Goal: Task Accomplishment & Management: Use online tool/utility

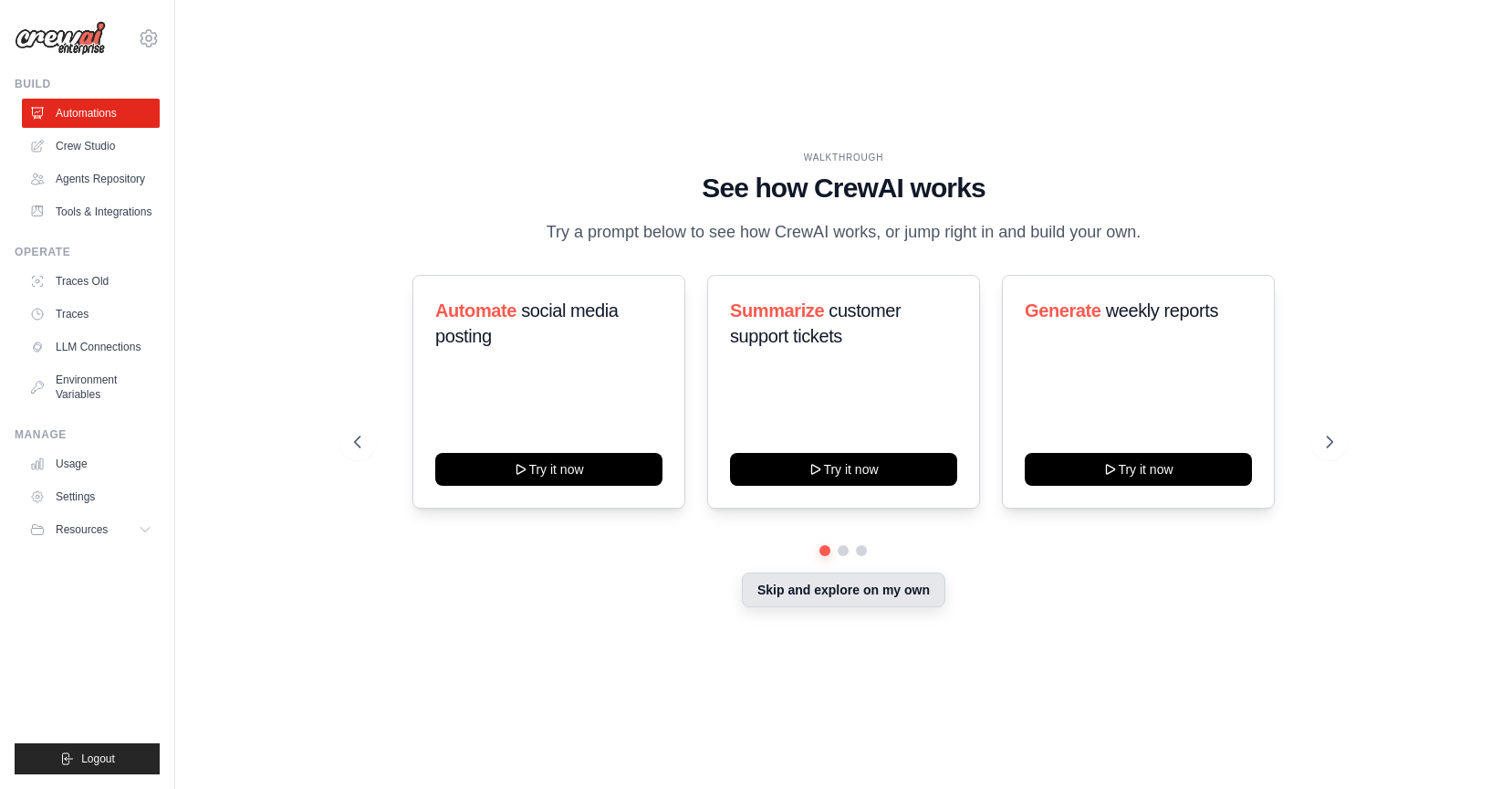
click at [858, 607] on button "Skip and explore on my own" at bounding box center [843, 590] width 203 height 35
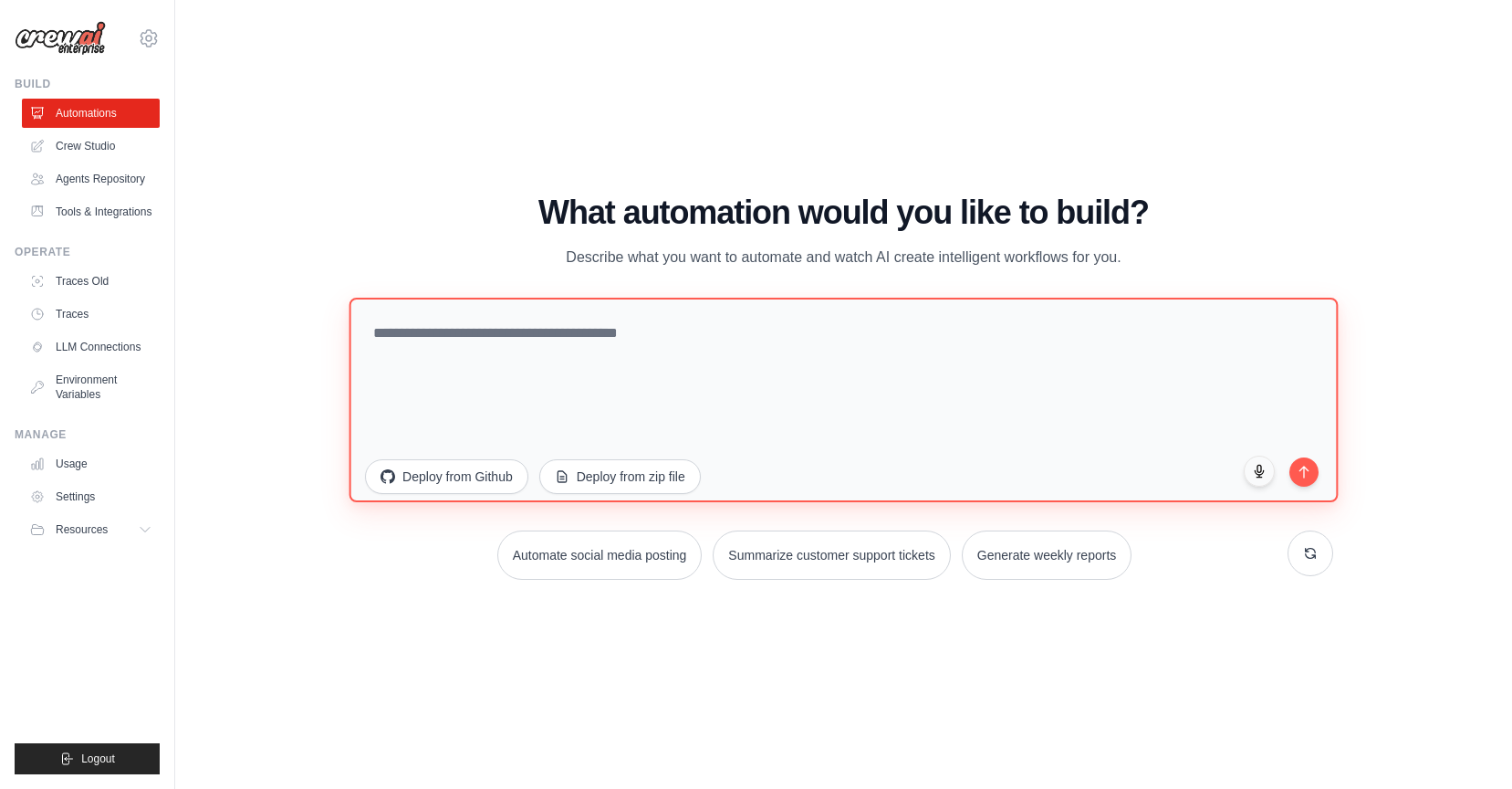
click at [880, 359] on textarea at bounding box center [843, 400] width 989 height 204
paste textarea "**********"
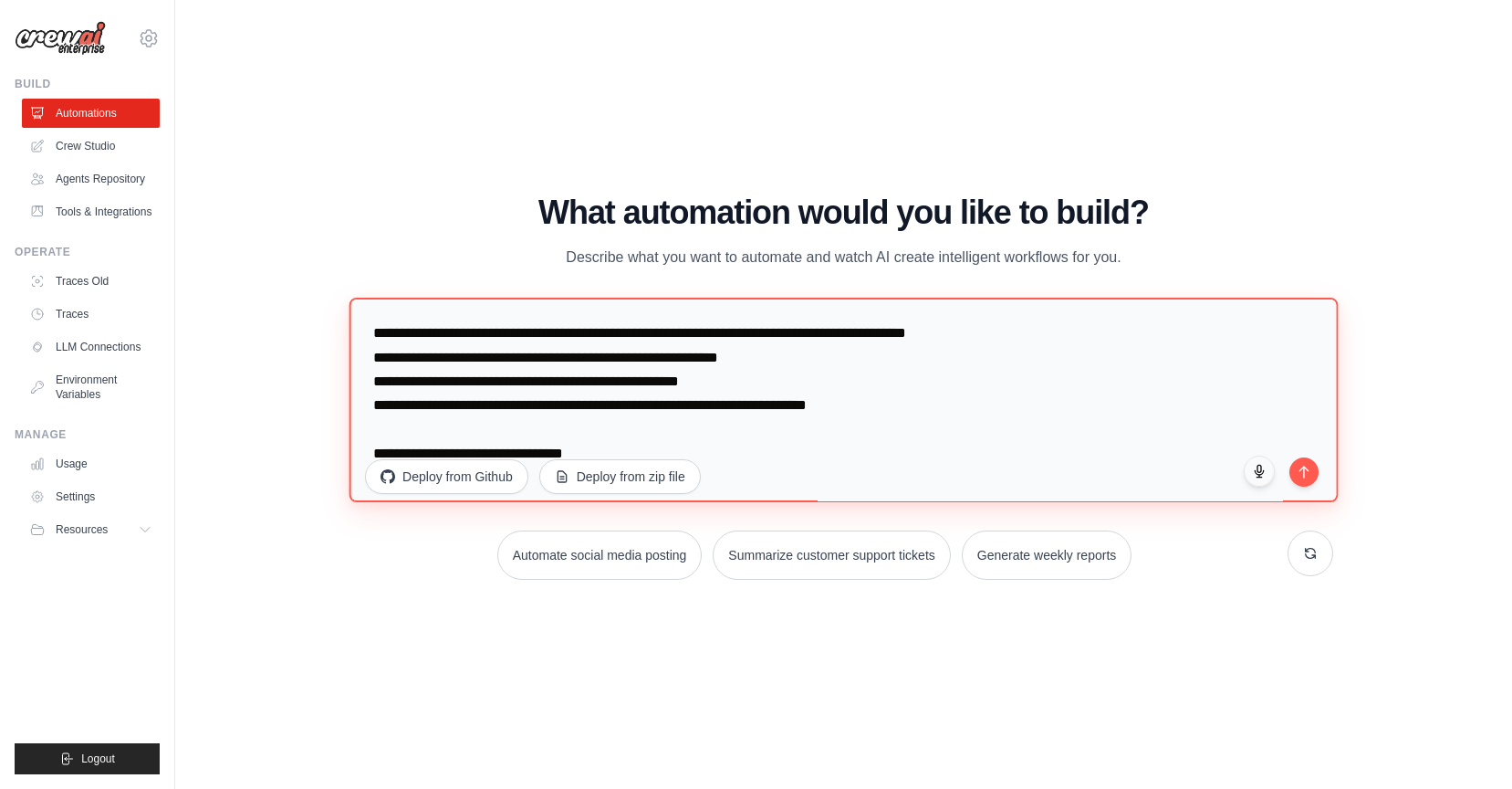
type textarea "**********"
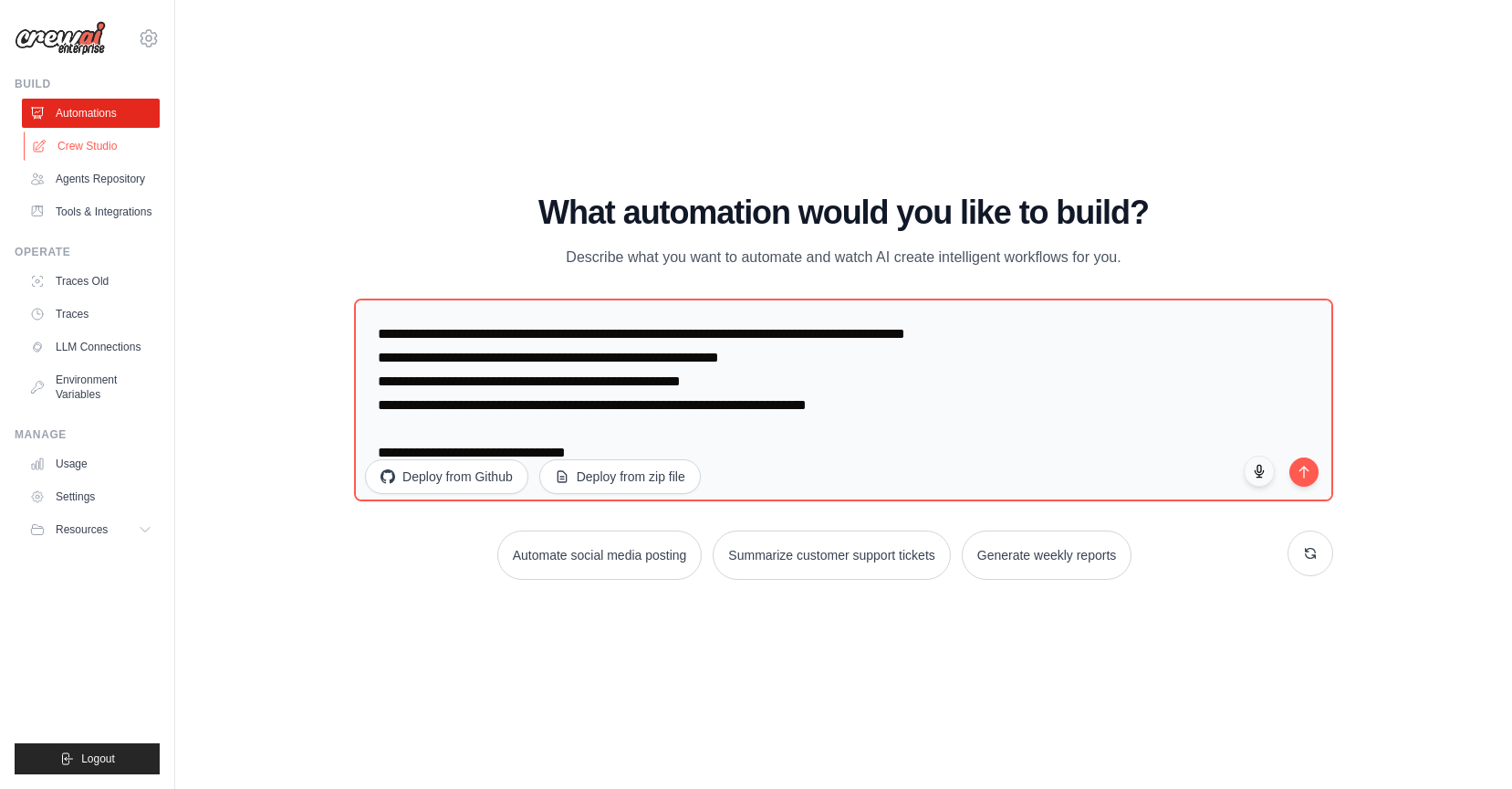
click at [100, 146] on link "Crew Studio" at bounding box center [92, 145] width 138 height 29
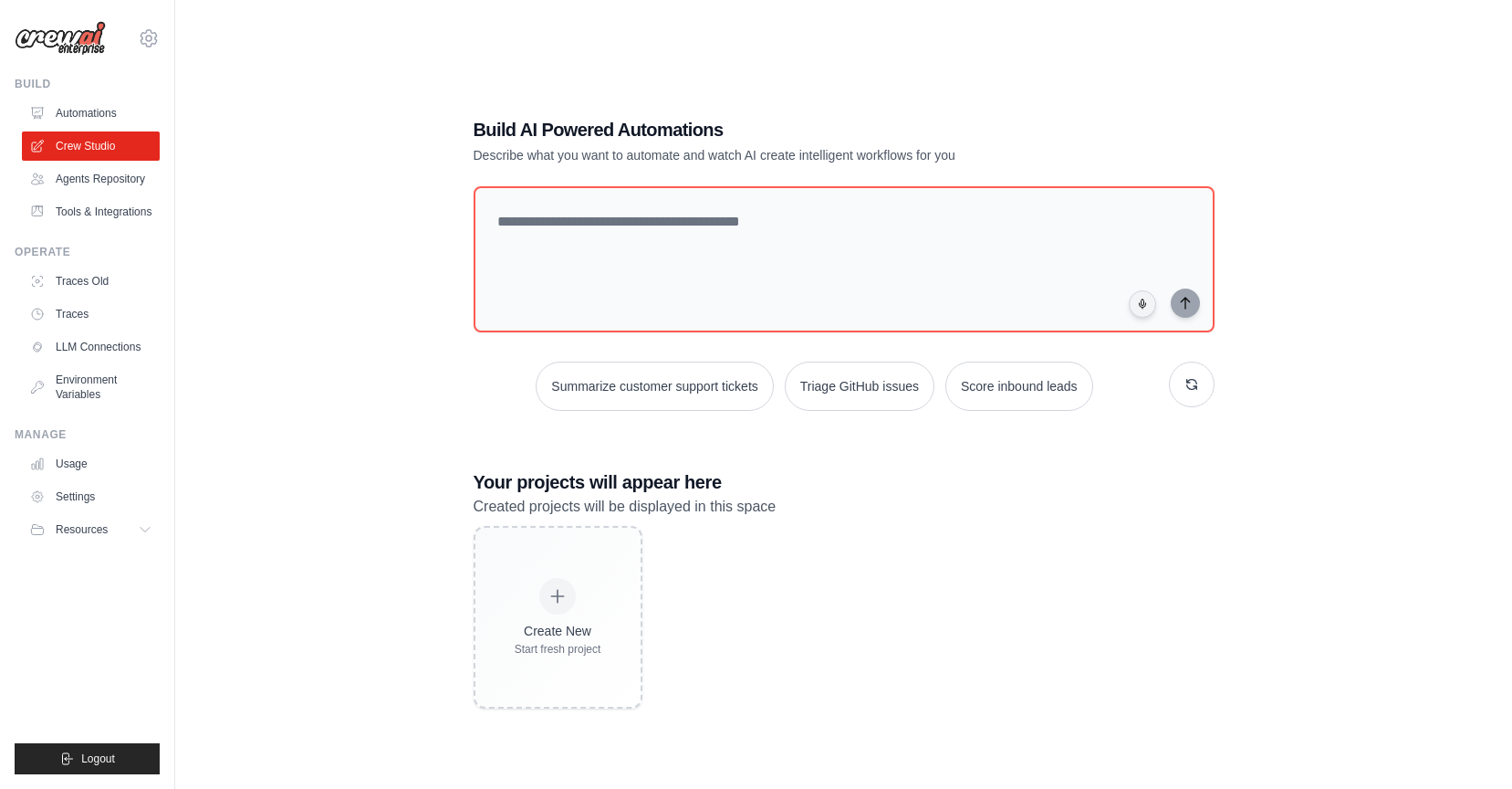
click at [862, 176] on div "Build AI Powered Automations Describe what you want to automate and watch AI cr…" at bounding box center [843, 412] width 785 height 650
click at [840, 237] on textarea at bounding box center [843, 259] width 748 height 148
paste textarea "**********"
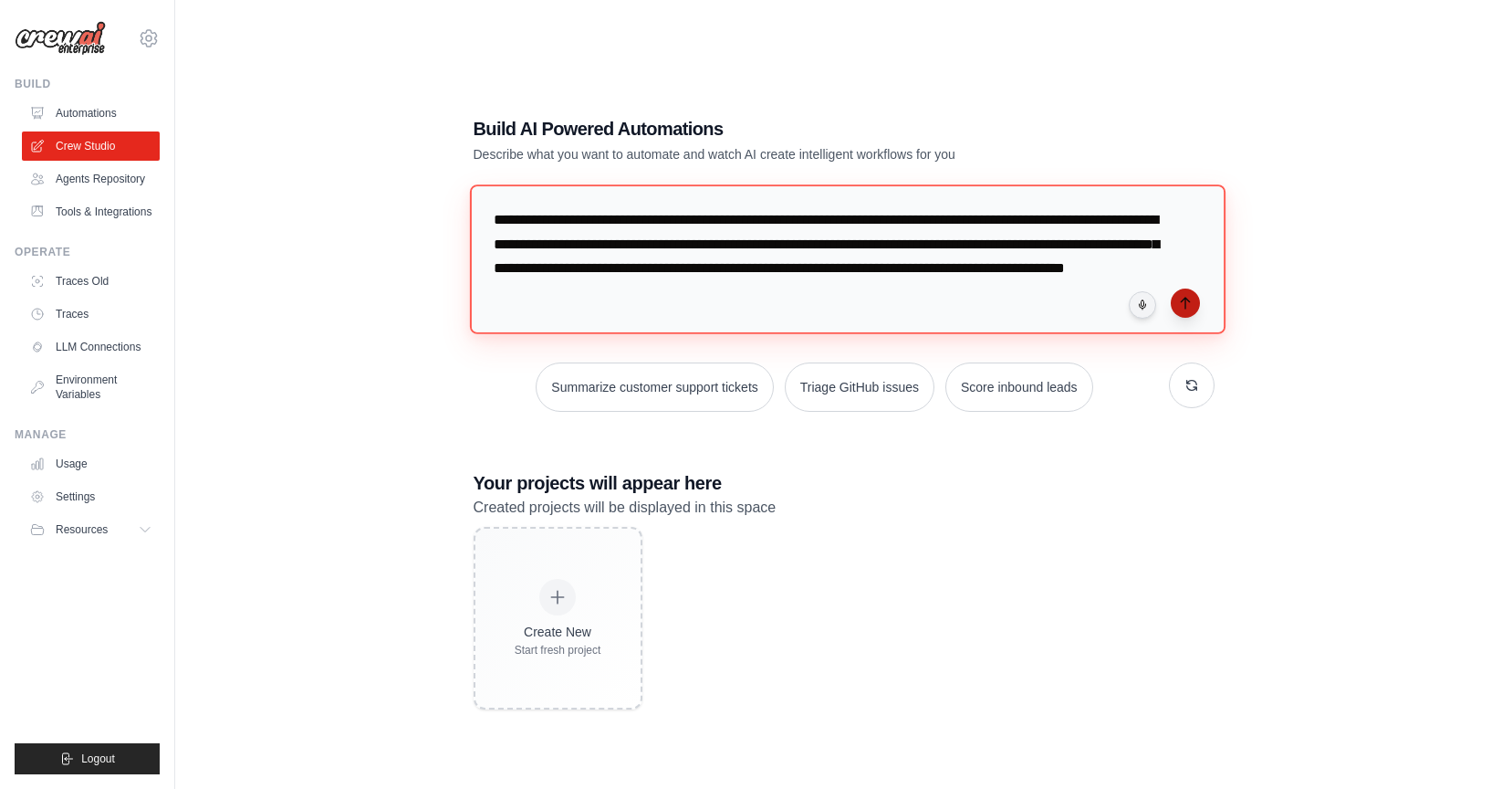
type textarea "**********"
click at [1189, 303] on icon "submit" at bounding box center [1185, 303] width 15 height 15
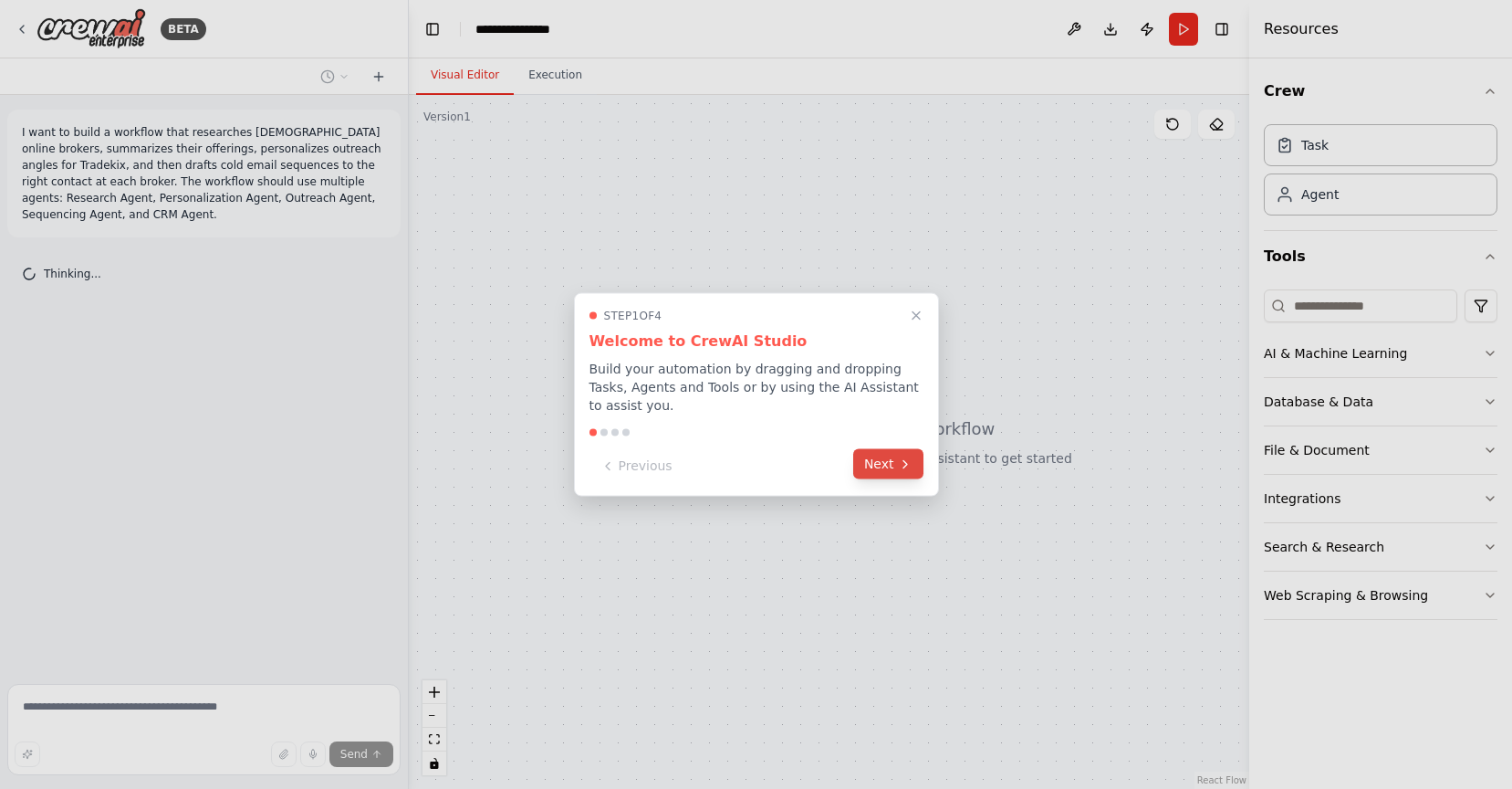
click at [903, 473] on button "Next" at bounding box center [888, 463] width 70 height 30
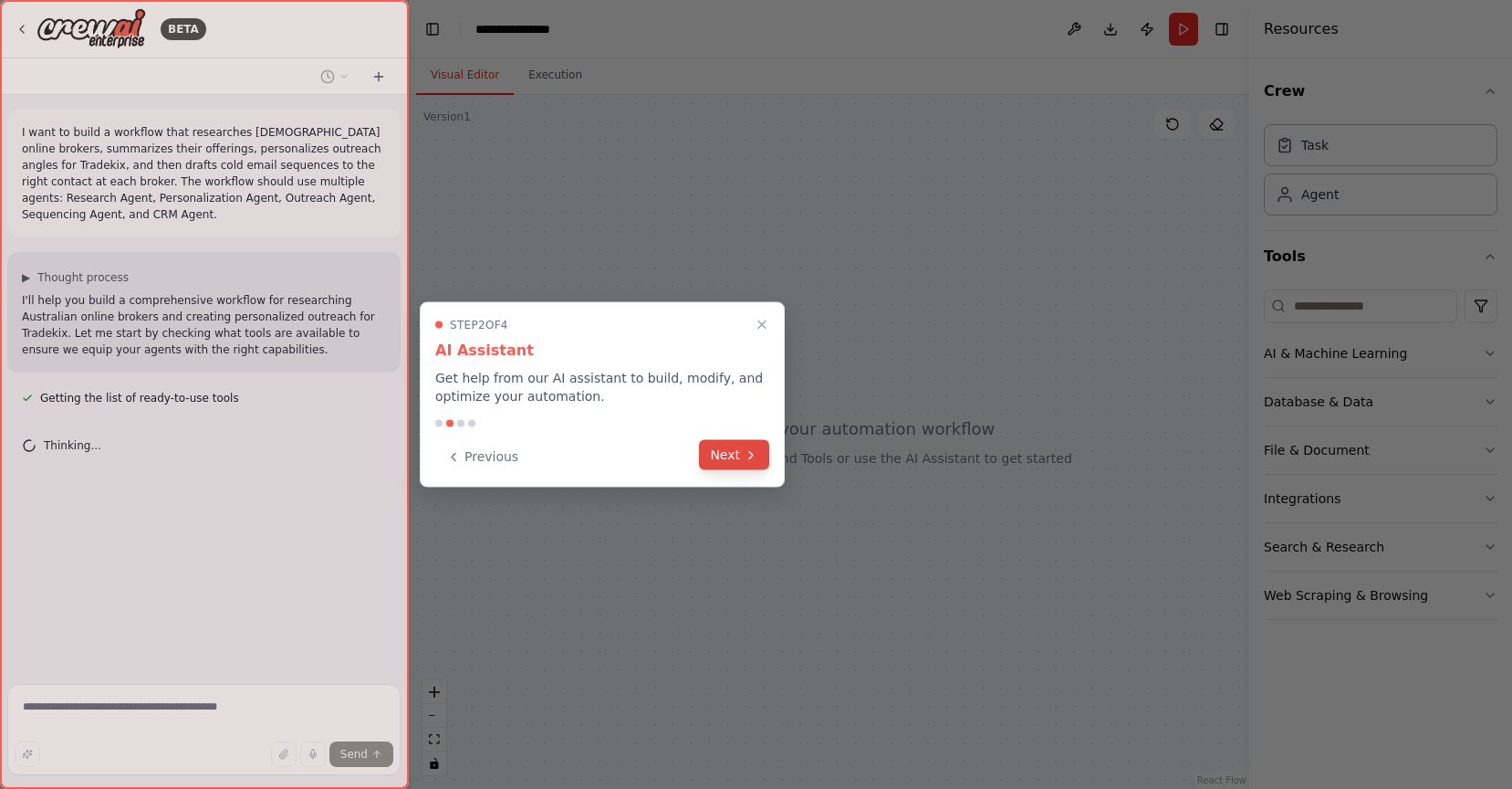
click at [734, 455] on button "Next" at bounding box center [733, 455] width 70 height 30
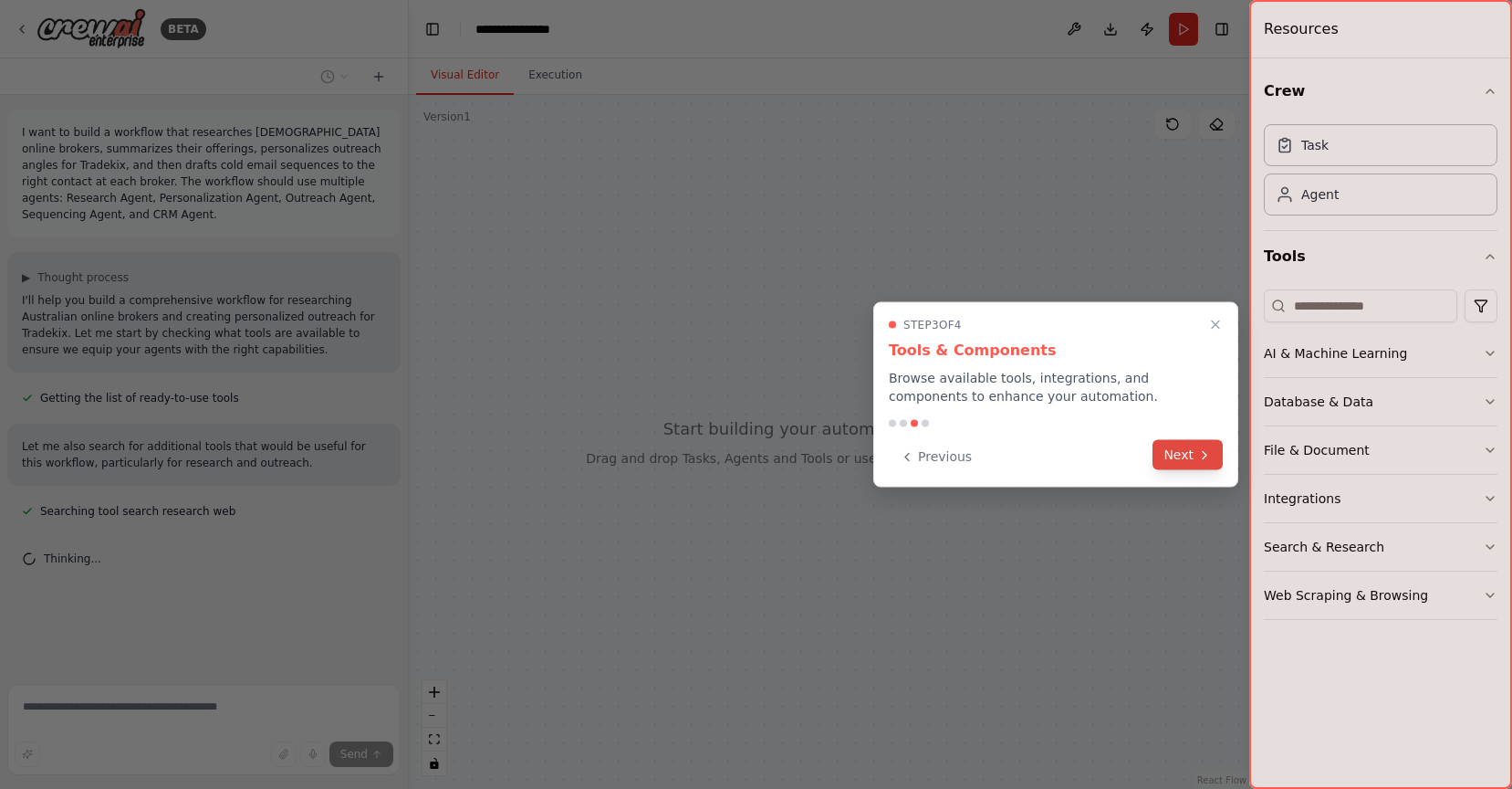
click at [1197, 453] on icon at bounding box center [1204, 455] width 15 height 15
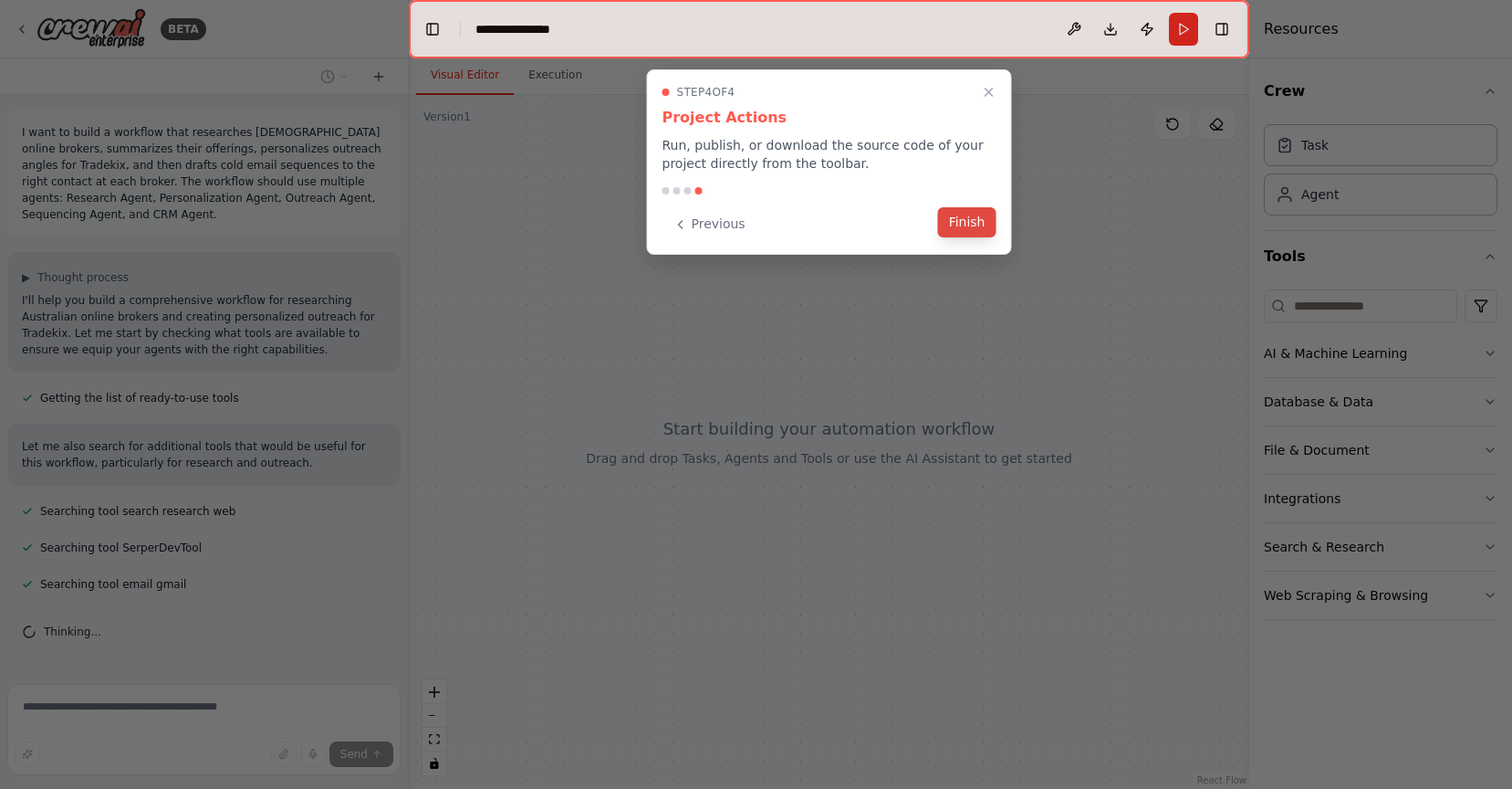
click at [969, 220] on button "Finish" at bounding box center [966, 222] width 59 height 30
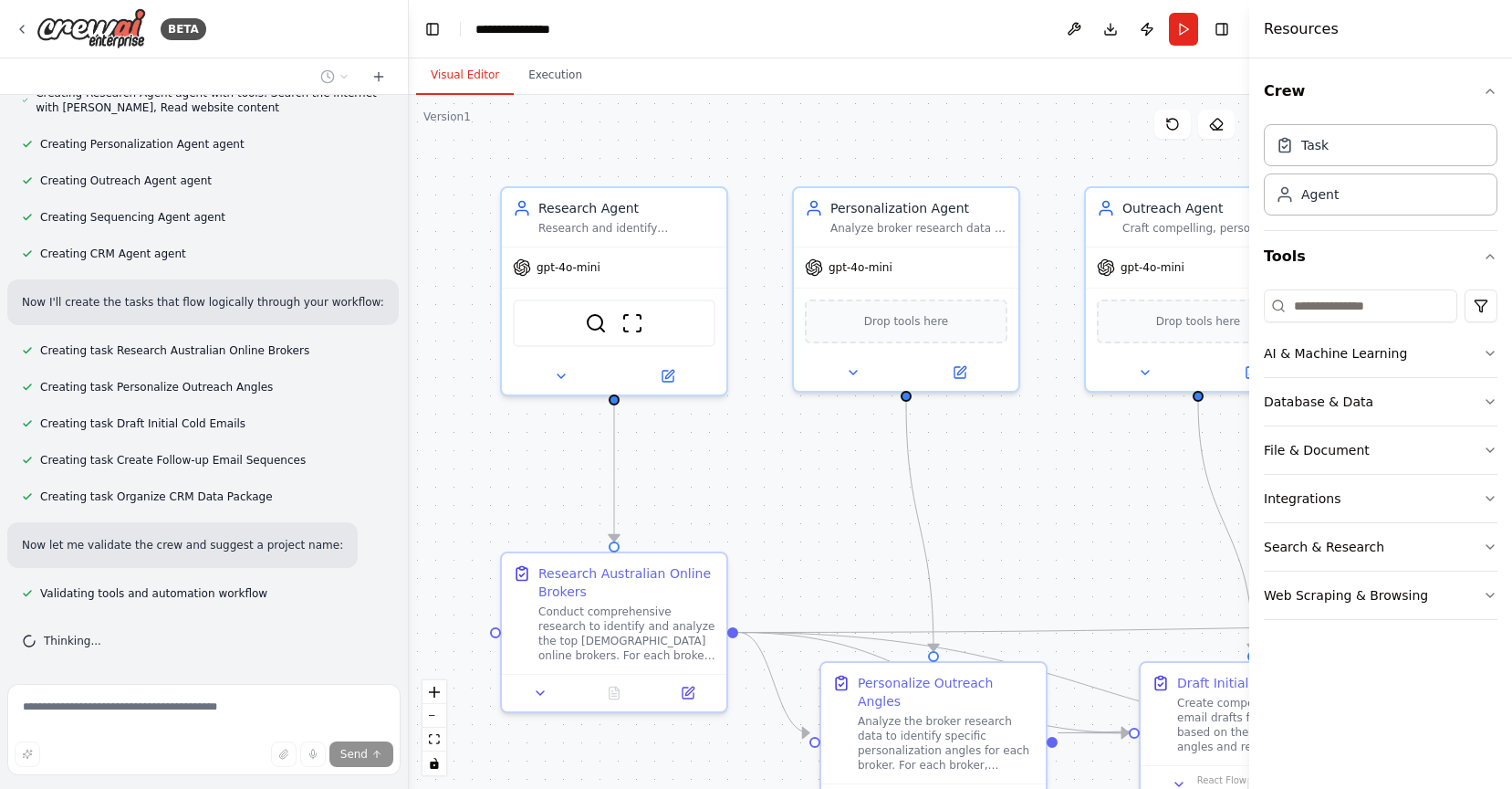
scroll to position [770, 0]
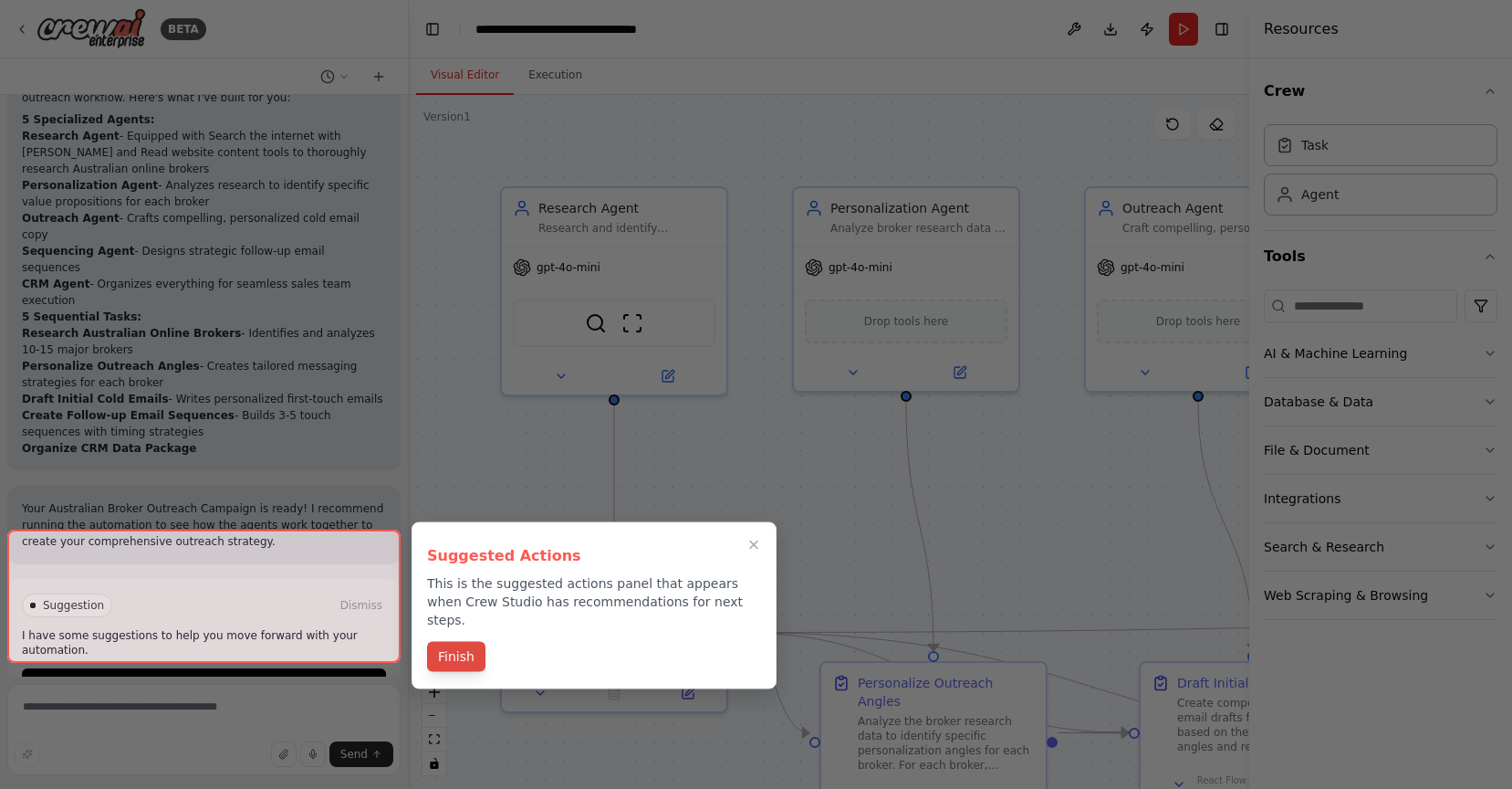
click at [468, 643] on button "Finish" at bounding box center [455, 657] width 59 height 30
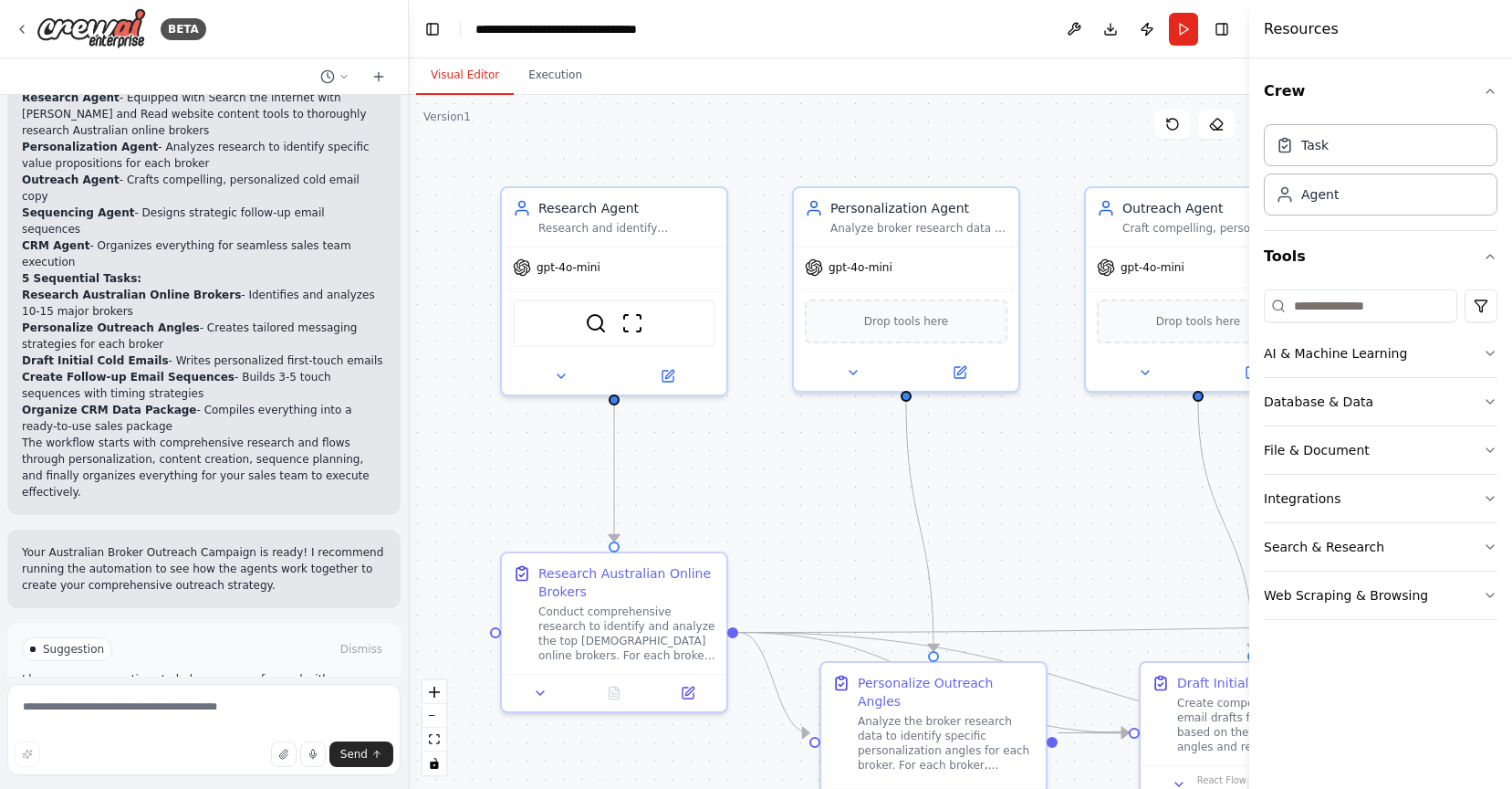
scroll to position [1396, 0]
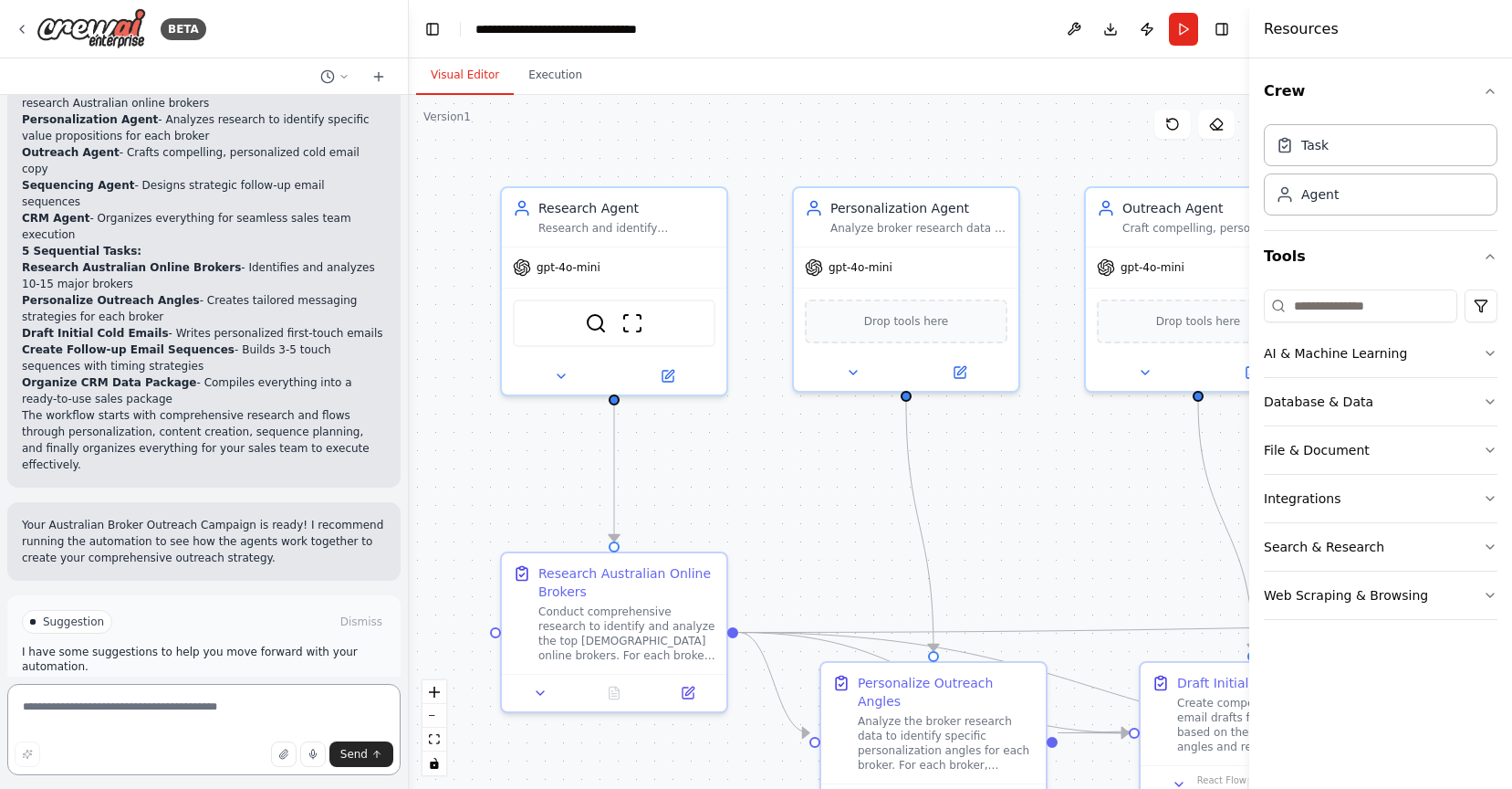
click at [175, 715] on textarea at bounding box center [203, 729] width 393 height 91
click at [239, 685] on button "Run Automation" at bounding box center [203, 699] width 364 height 29
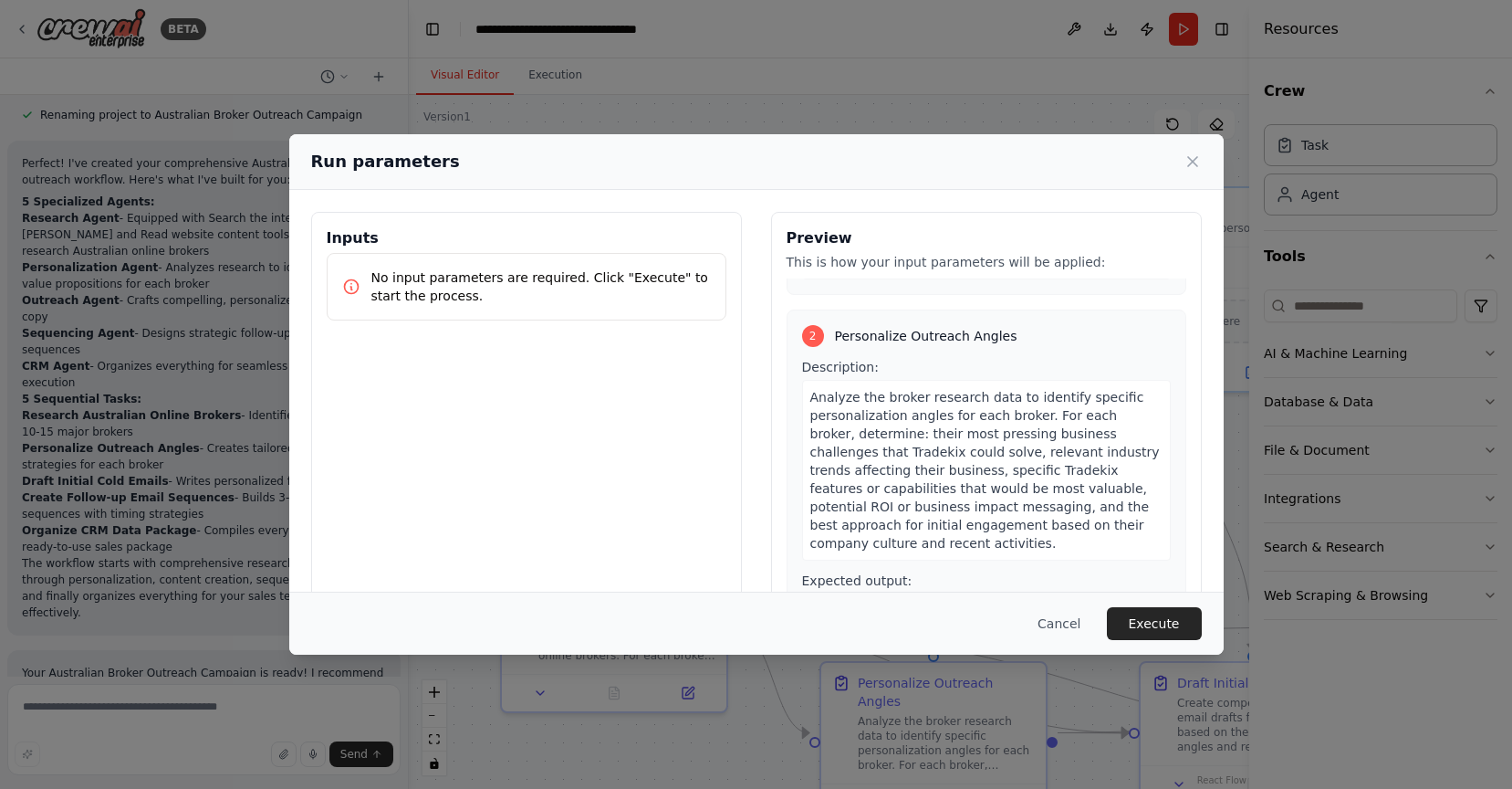
scroll to position [429, 0]
click at [1143, 621] on button "Execute" at bounding box center [1155, 623] width 95 height 33
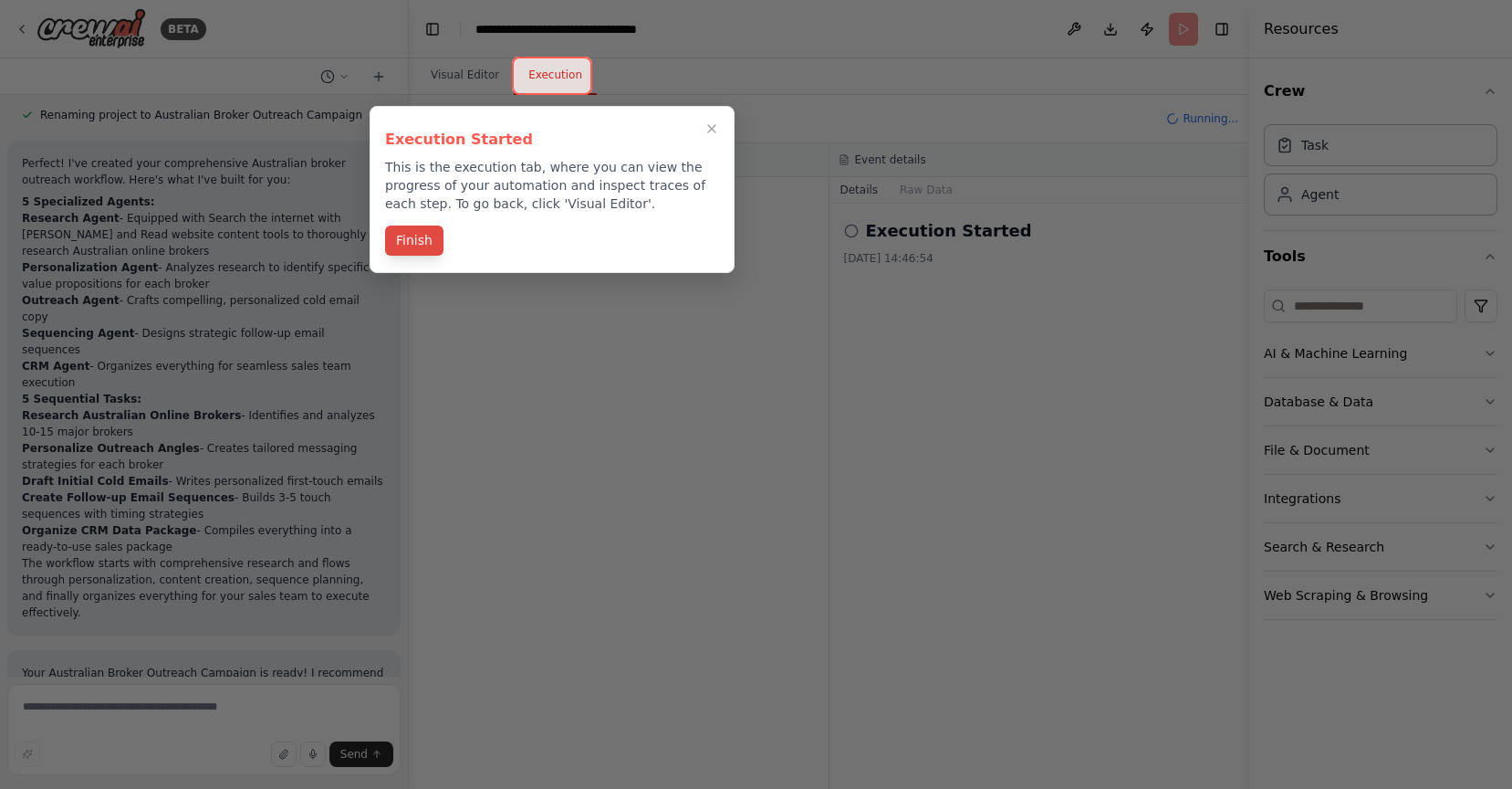
click at [406, 235] on button "Finish" at bounding box center [414, 240] width 59 height 30
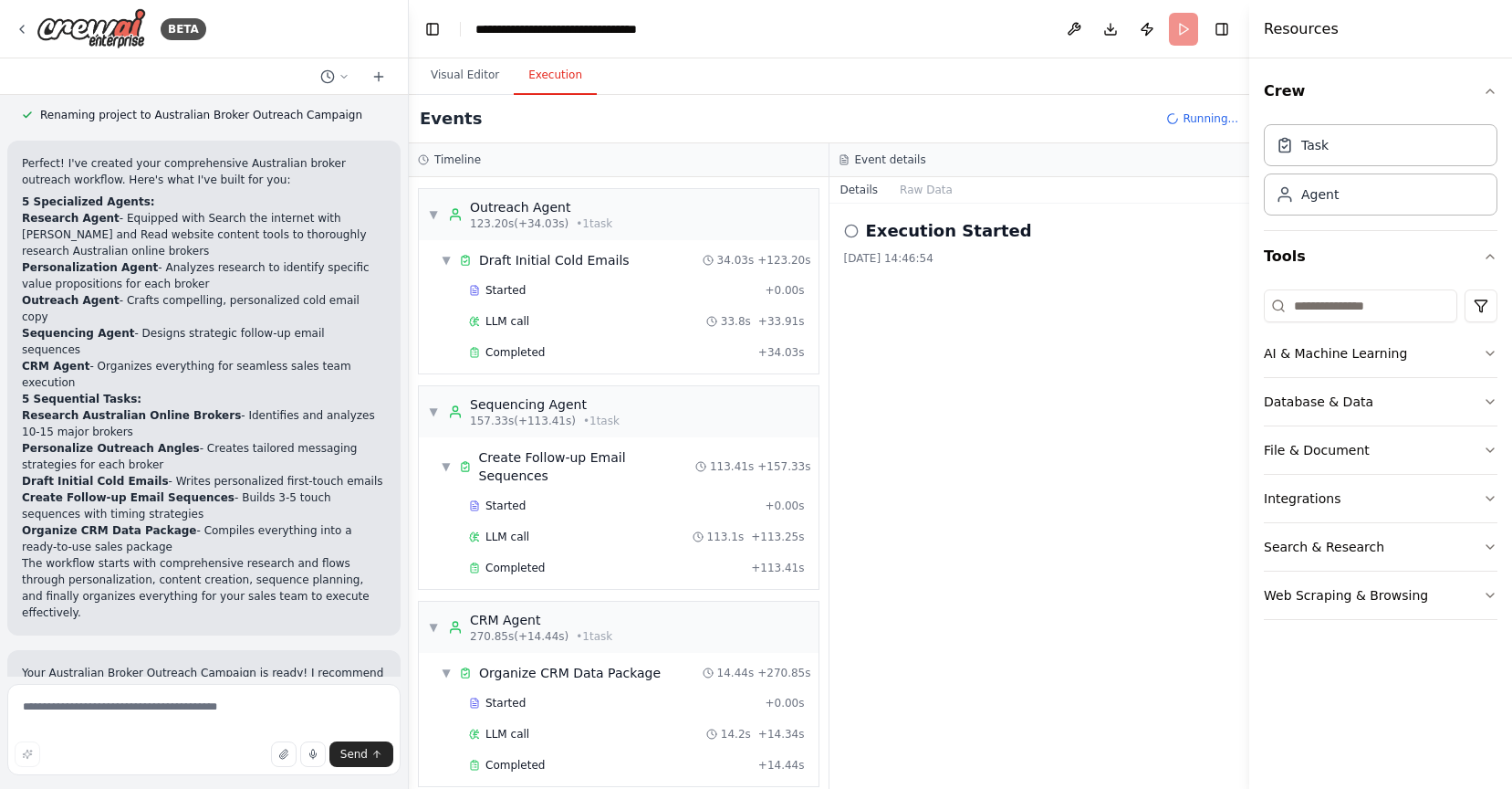
scroll to position [1396, 0]
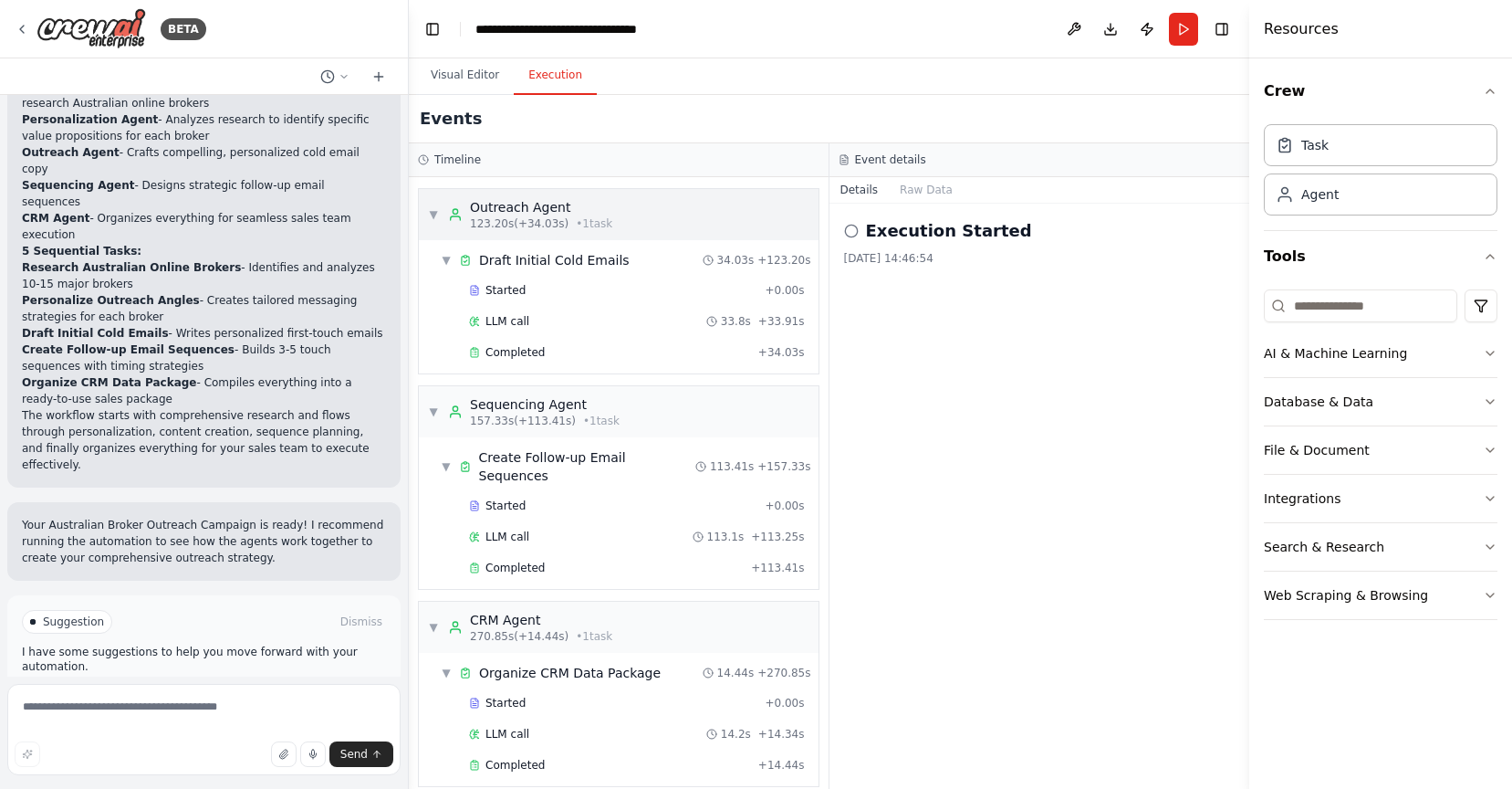
click at [637, 218] on div "▼ Outreach Agent 123.20s (+34.03s) • 1 task" at bounding box center [618, 214] width 400 height 52
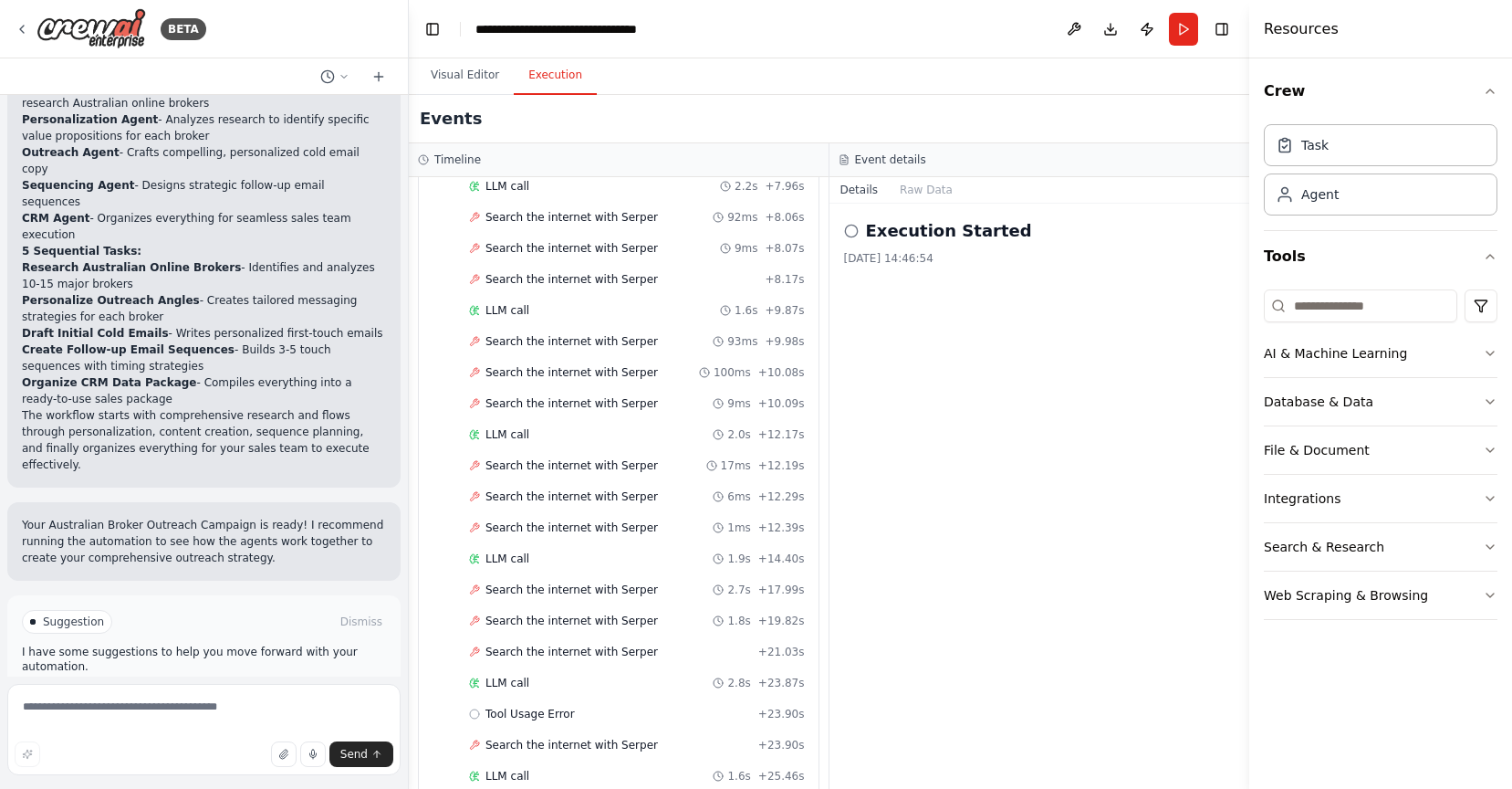
scroll to position [0, 0]
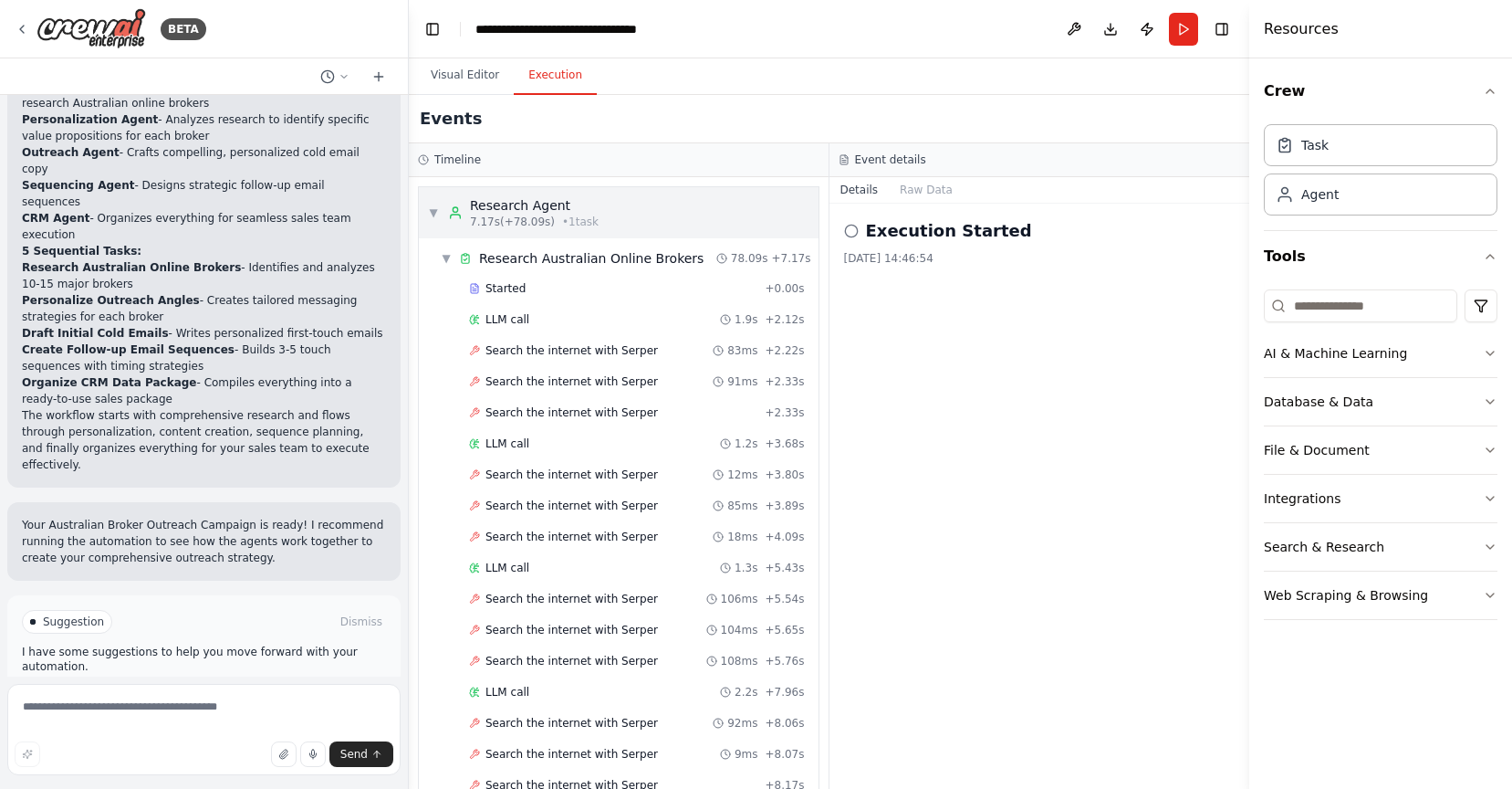
click at [682, 213] on div "▼ Research Agent 7.17s (+78.09s) • 1 task" at bounding box center [618, 213] width 400 height 52
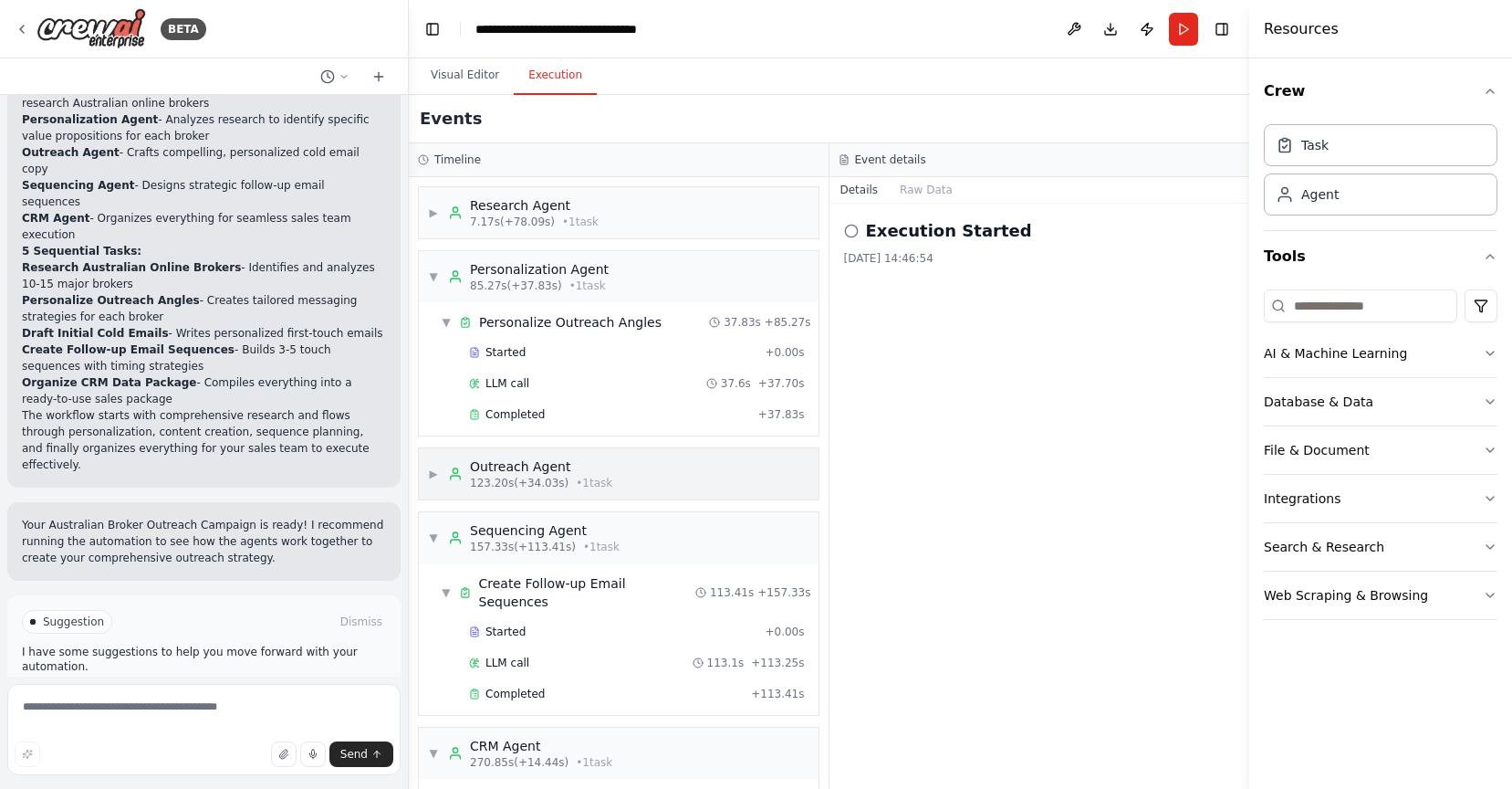
scroll to position [126, 0]
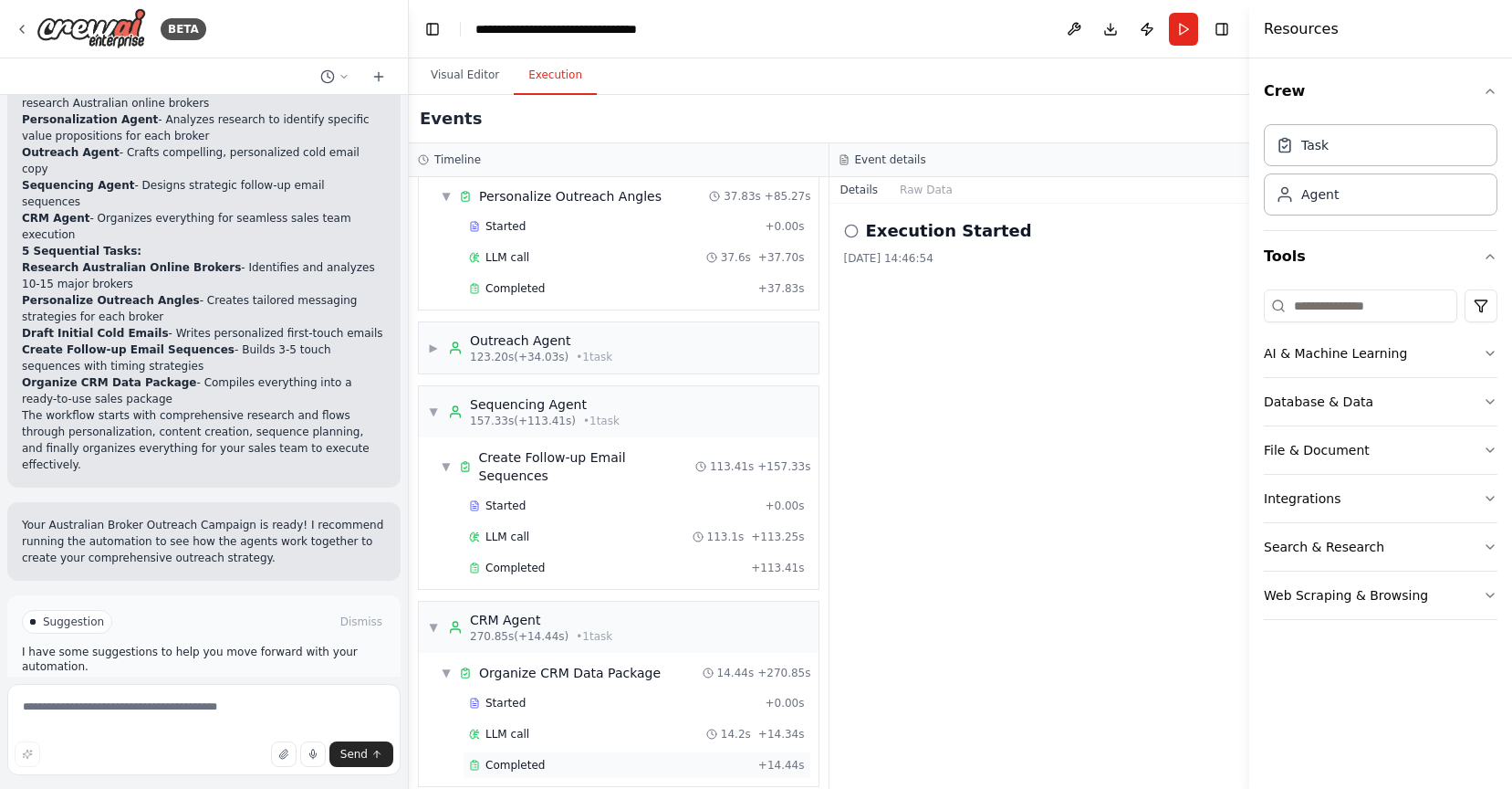
click at [542, 757] on div "Completed" at bounding box center [610, 764] width 282 height 15
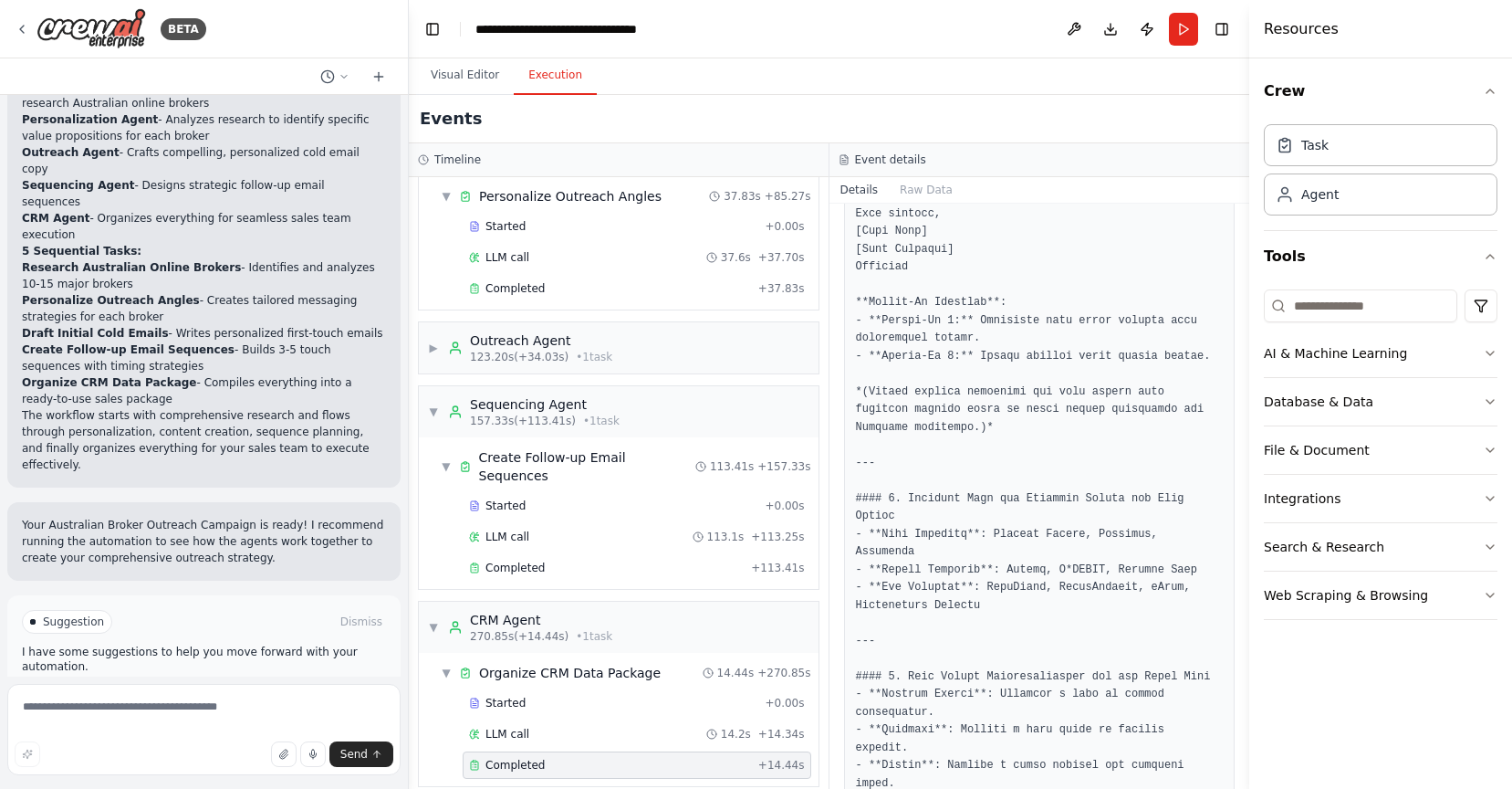
scroll to position [2269, 0]
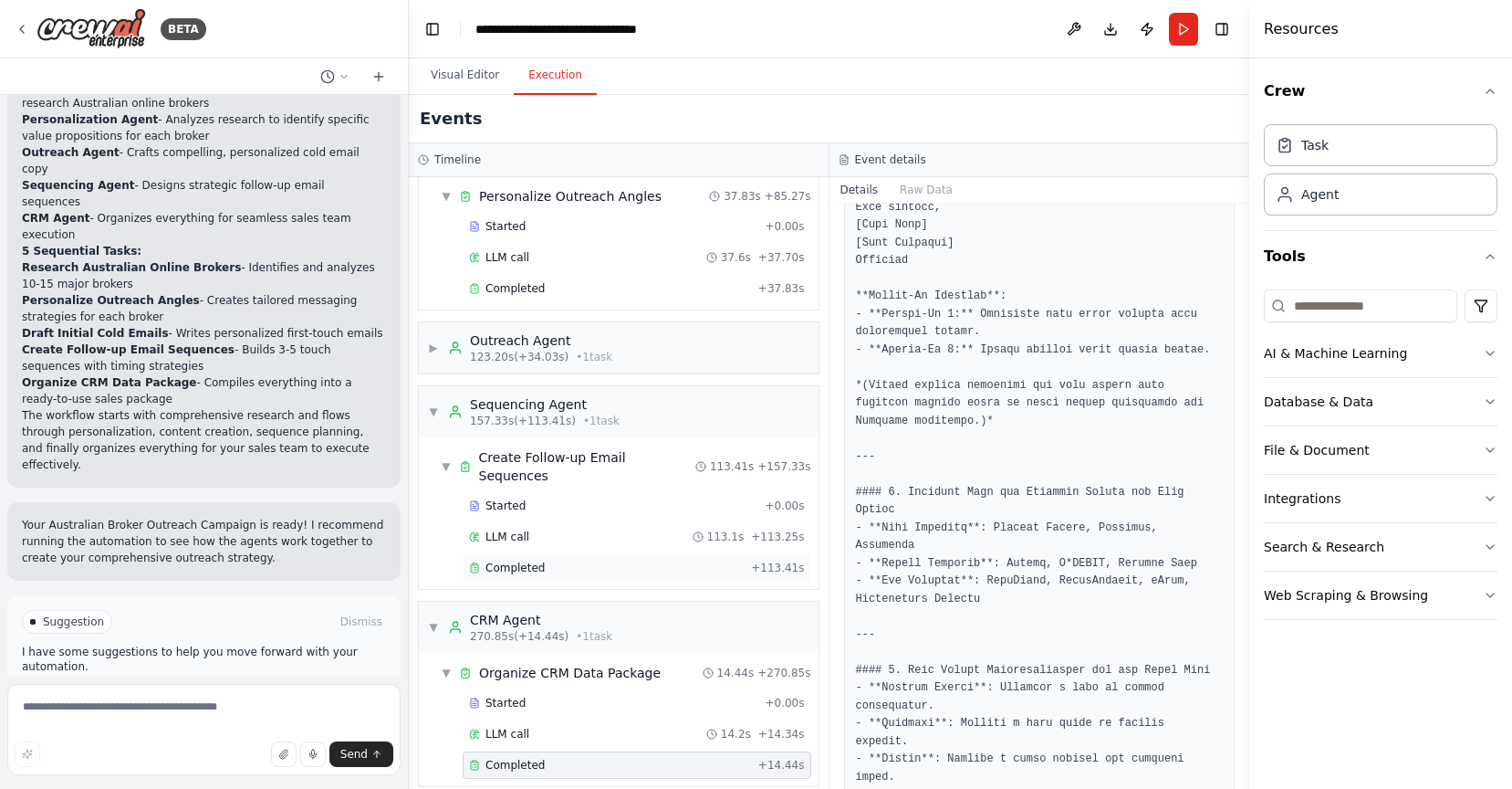
click at [574, 561] on div "Completed" at bounding box center [606, 568] width 275 height 15
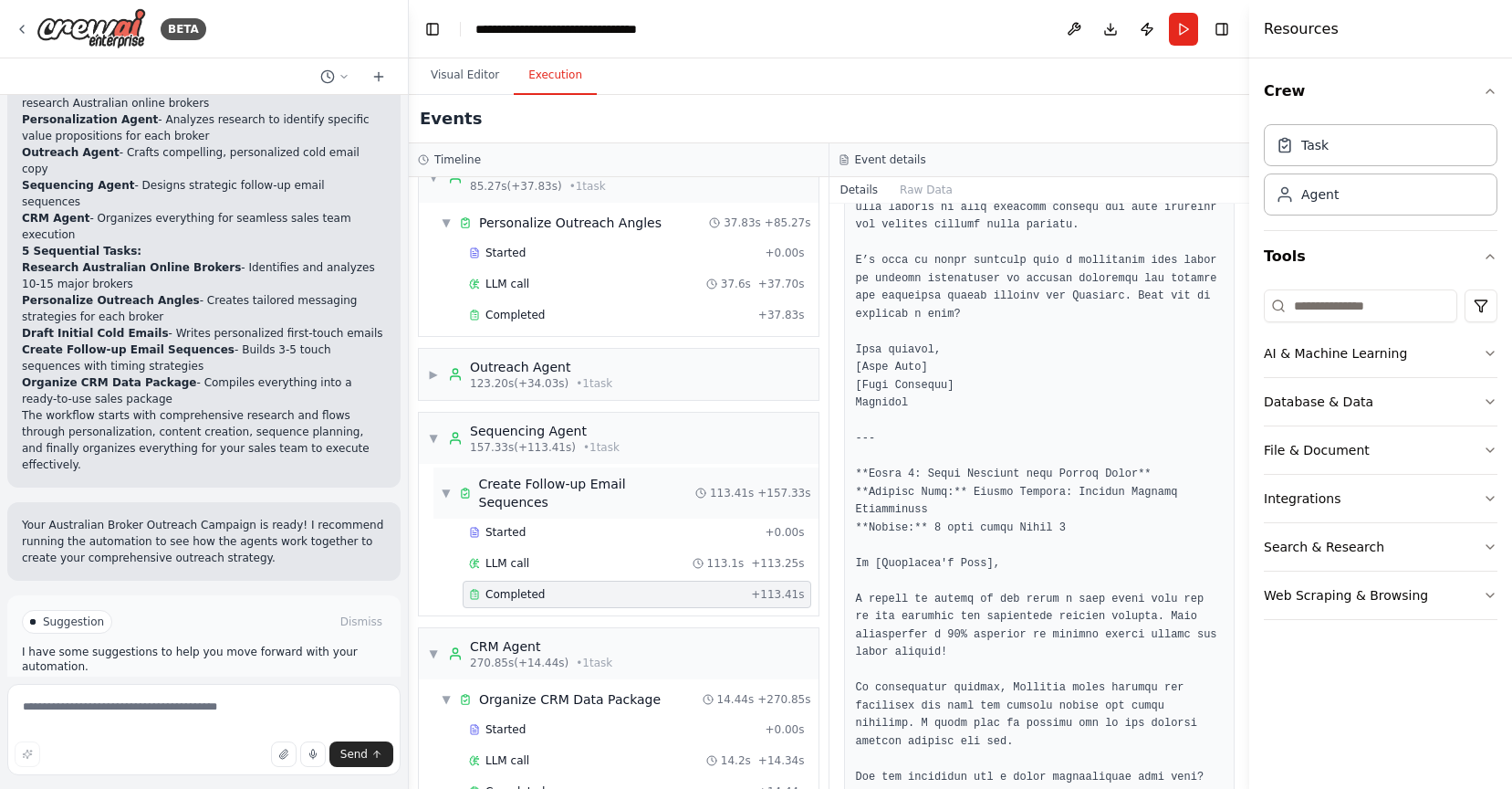
scroll to position [0, 0]
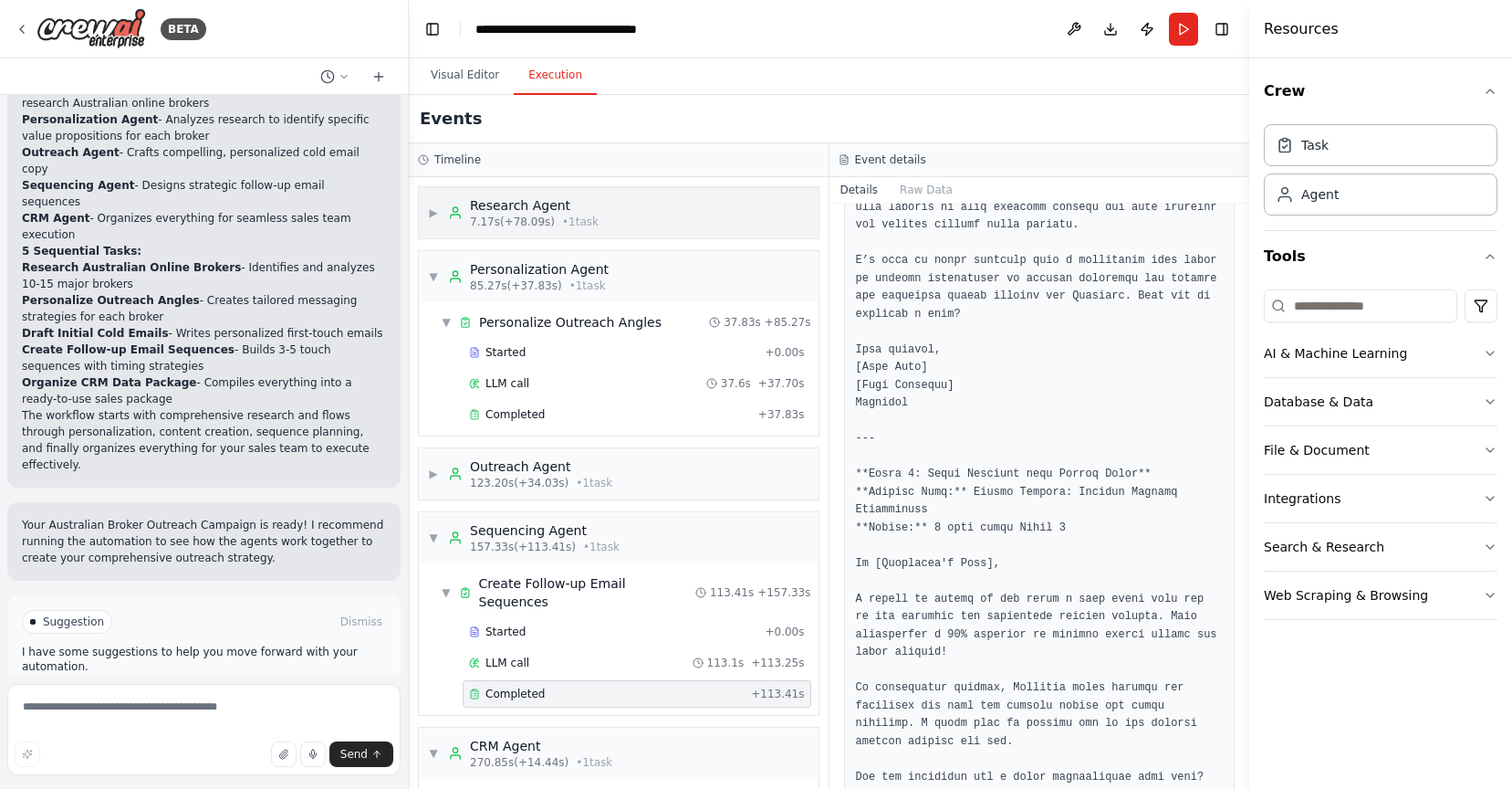
click at [596, 218] on div "▶ Research Agent 7.17s (+78.09s) • 1 task" at bounding box center [618, 213] width 400 height 52
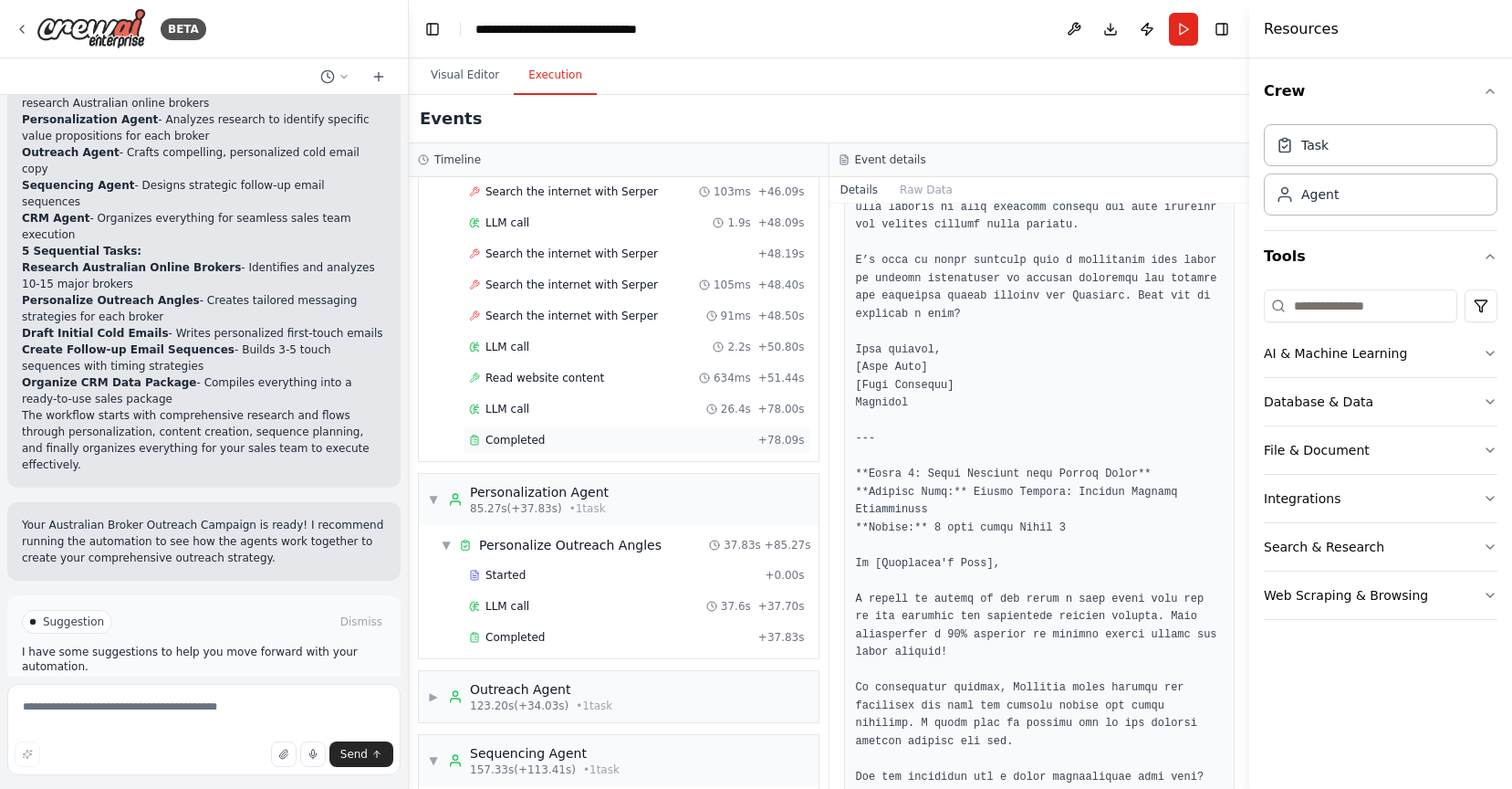
scroll to position [2211, 0]
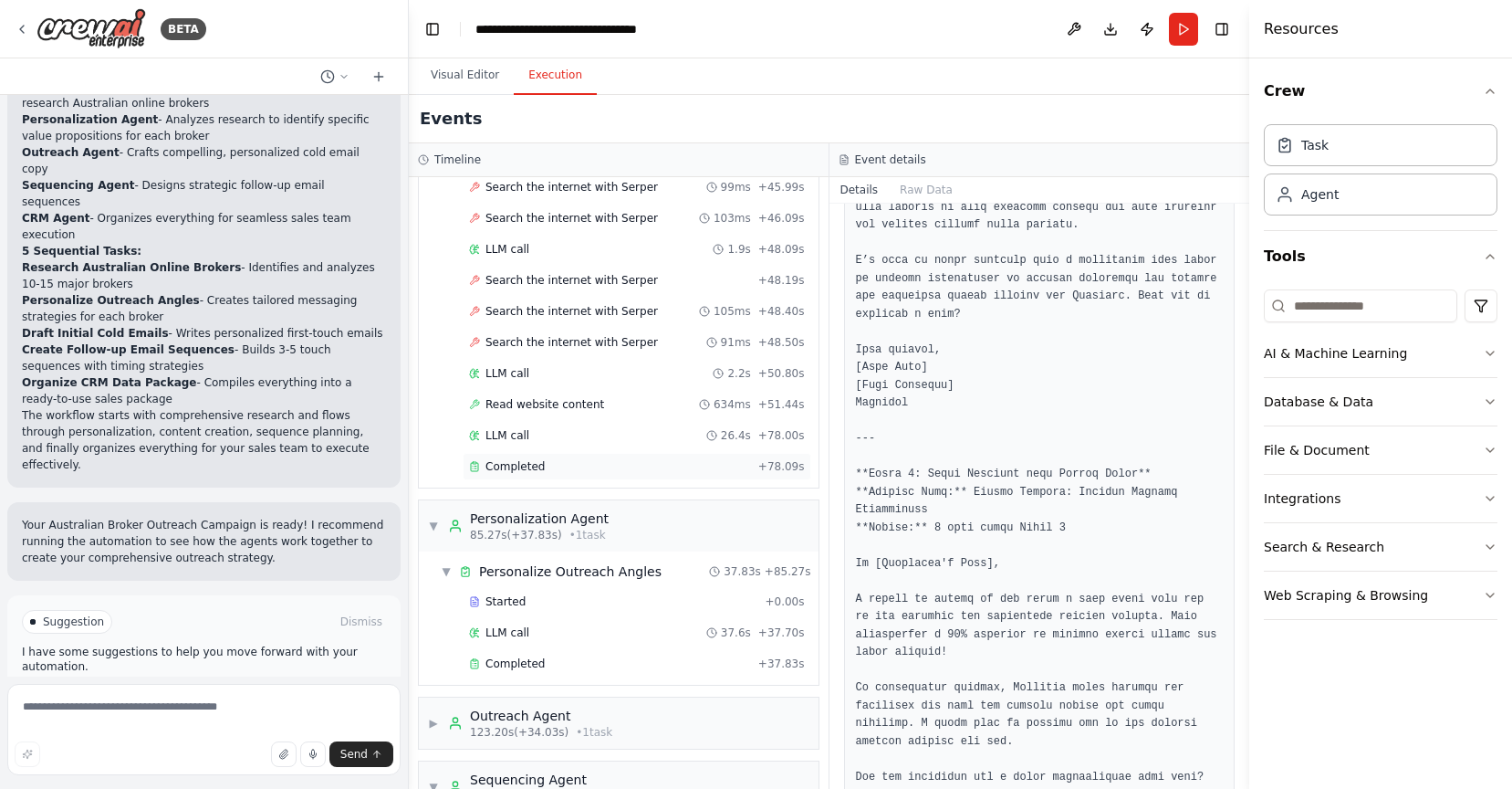
click at [518, 456] on div "Completed + 78.09s" at bounding box center [636, 466] width 348 height 28
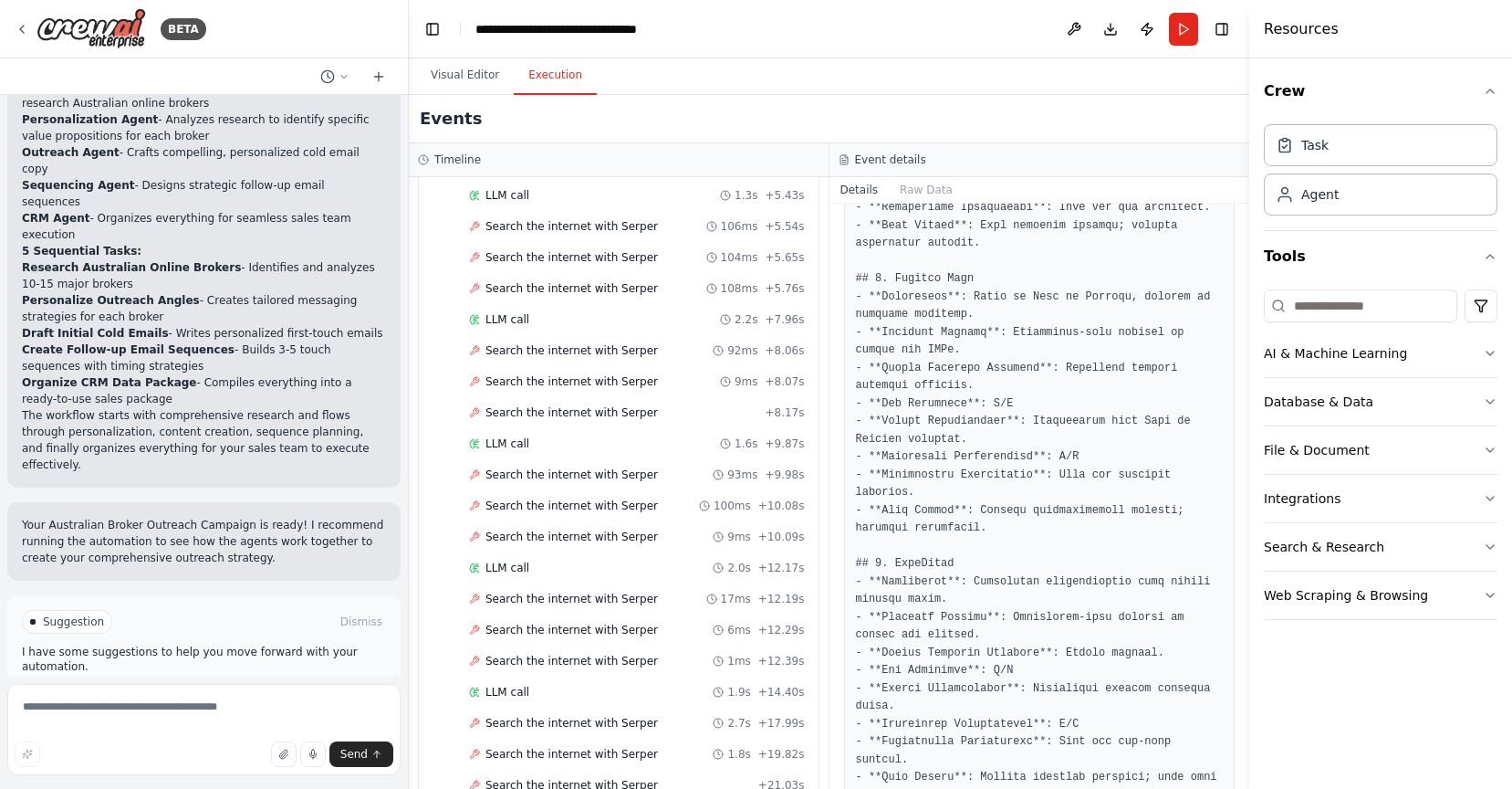
scroll to position [0, 0]
click at [629, 215] on div "▼ Research Agent 7.17s (+78.09s) • 1 task" at bounding box center [618, 213] width 400 height 52
